Goal: Task Accomplishment & Management: Manage account settings

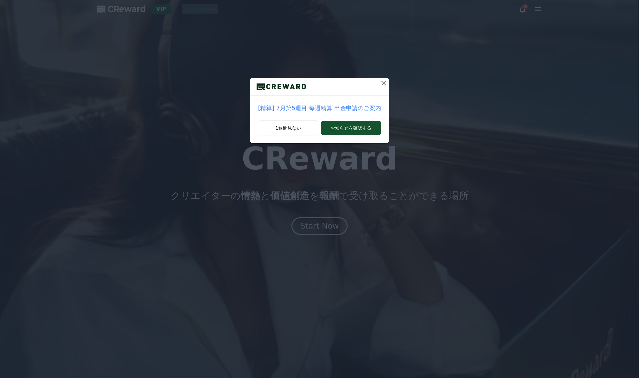
click at [383, 81] on icon at bounding box center [384, 83] width 8 height 8
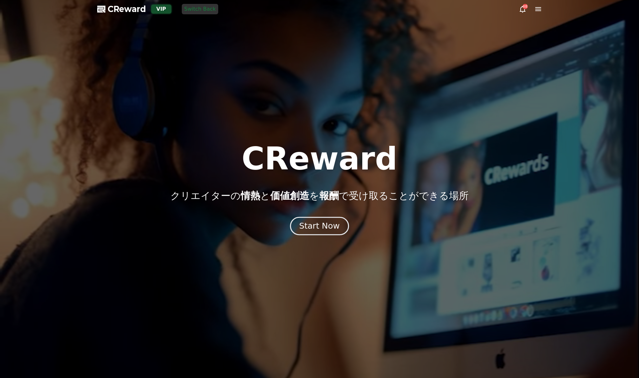
click at [324, 228] on div "Start Now" at bounding box center [319, 226] width 40 height 11
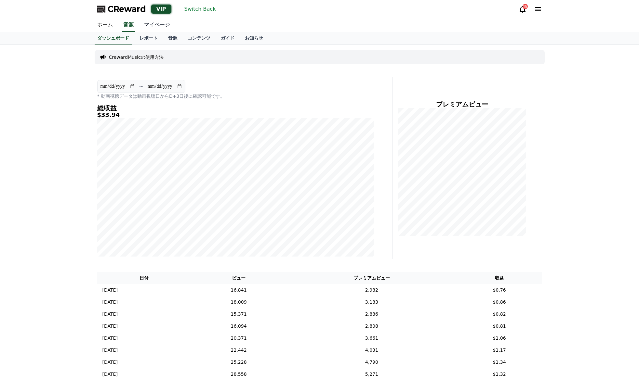
click at [156, 26] on link "マイページ" at bounding box center [157, 25] width 36 height 14
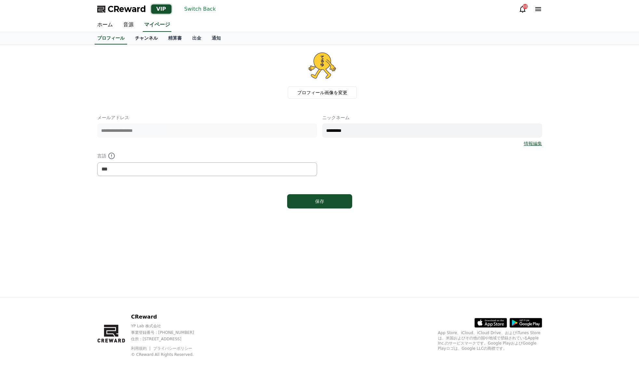
click at [149, 39] on link "チャンネル" at bounding box center [146, 38] width 33 height 12
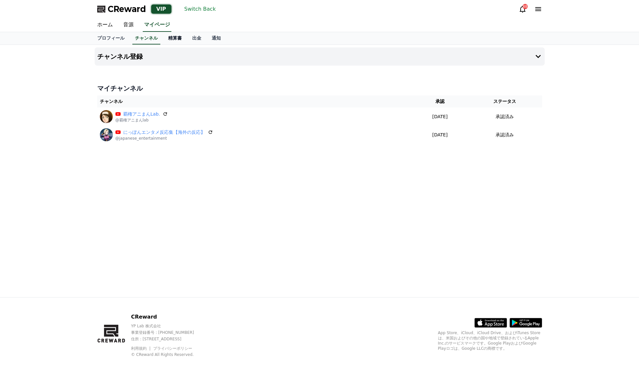
click at [172, 40] on link "精算書" at bounding box center [175, 38] width 24 height 12
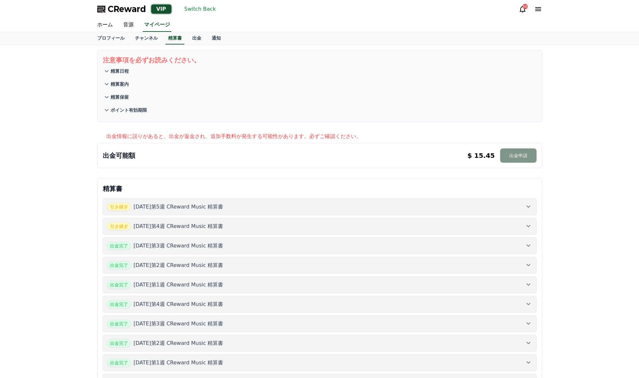
click at [524, 159] on button "出金申請" at bounding box center [518, 156] width 36 height 14
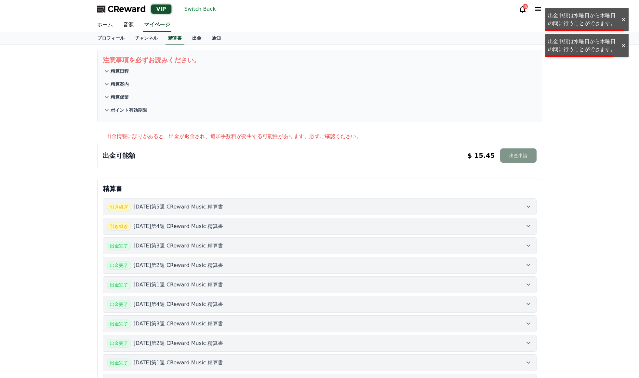
click at [524, 159] on button "出金申請" at bounding box center [518, 156] width 36 height 14
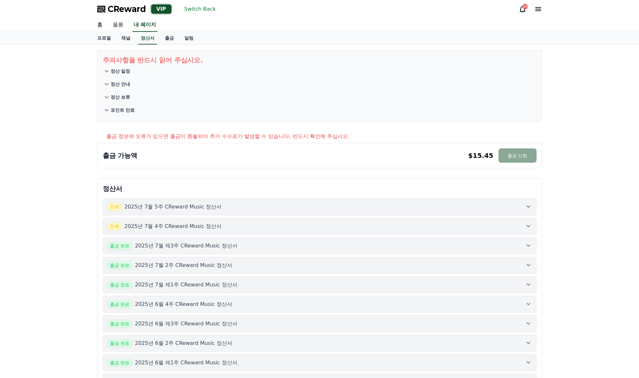
click at [193, 10] on font "Switch Back" at bounding box center [200, 9] width 32 height 6
